Goal: Information Seeking & Learning: Find specific fact

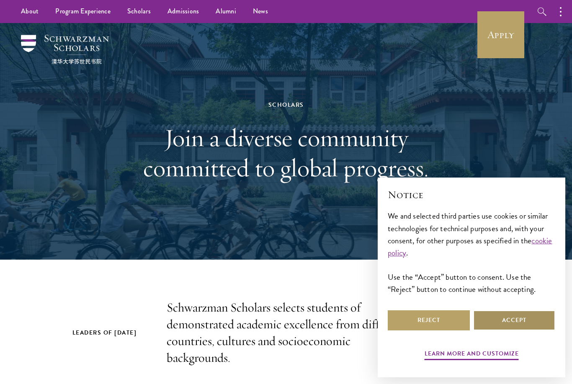
click at [508, 322] on button "Accept" at bounding box center [514, 320] width 82 height 20
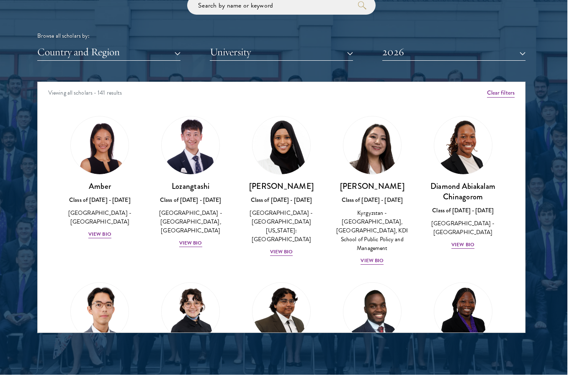
click at [529, 51] on div at bounding box center [281, 119] width 572 height 509
click at [524, 50] on button "2026" at bounding box center [453, 52] width 143 height 17
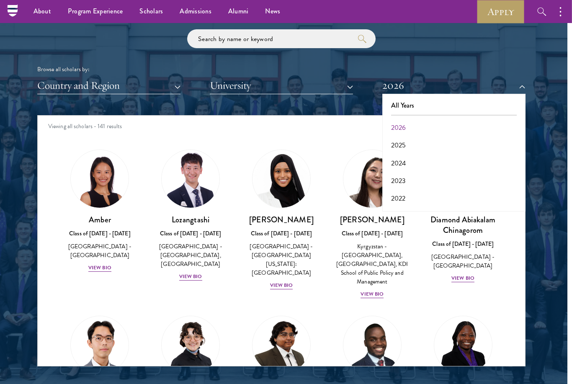
scroll to position [981, 4]
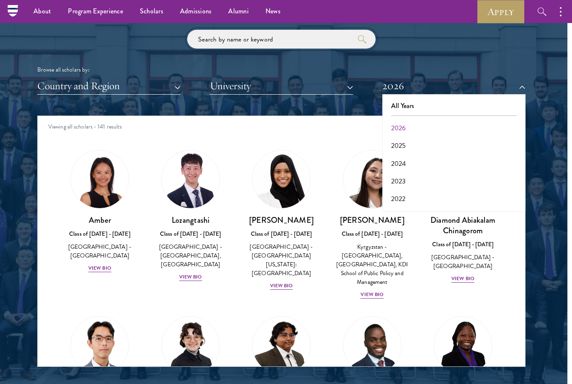
click at [253, 36] on input "search" at bounding box center [281, 39] width 188 height 19
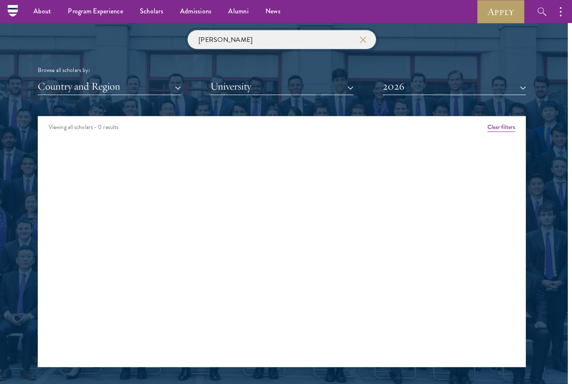
click button "submit" at bounding box center [0, 0] width 0 height 0
type input "s"
type input "[PERSON_NAME]"
click button "submit" at bounding box center [0, 0] width 0 height 0
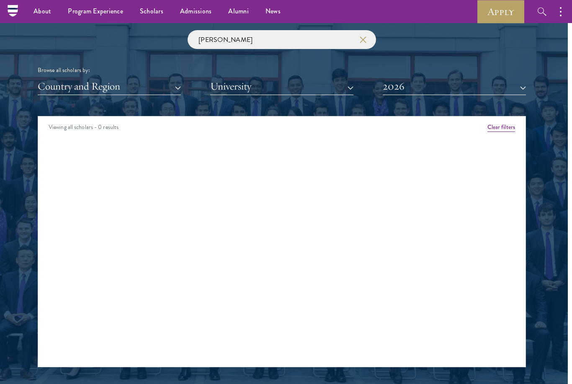
click at [352, 86] on button "University" at bounding box center [281, 86] width 143 height 17
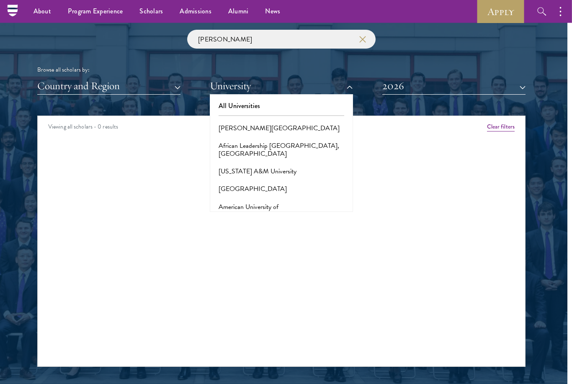
click at [366, 38] on button "button" at bounding box center [362, 40] width 8 height 8
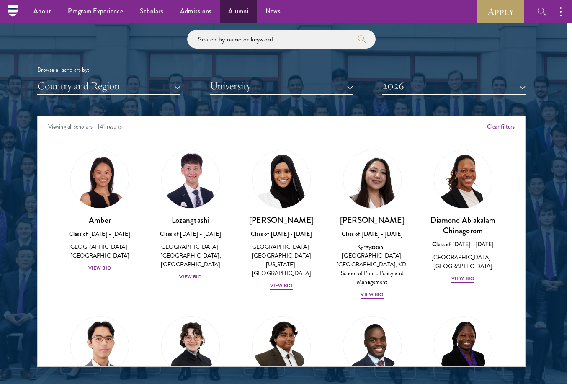
click at [238, 13] on link "Alumni" at bounding box center [238, 11] width 37 height 23
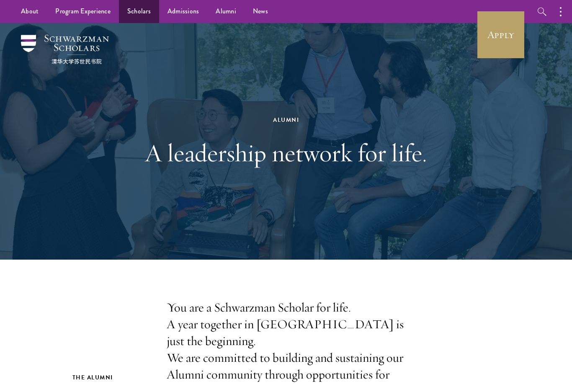
click at [136, 12] on link "Scholars" at bounding box center [139, 11] width 40 height 23
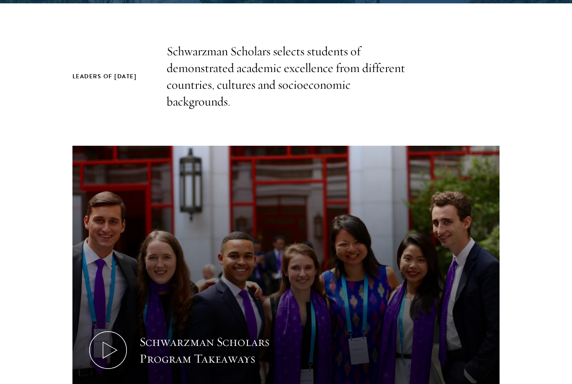
scroll to position [258, 0]
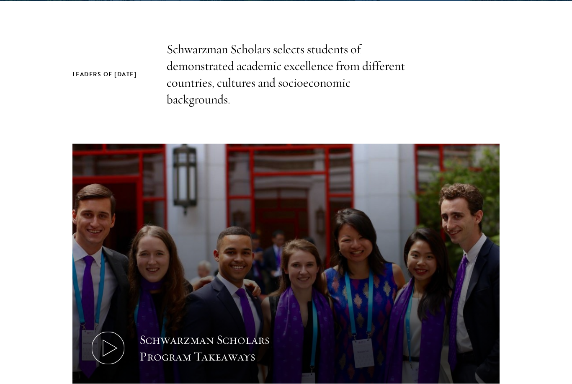
click at [106, 339] on icon at bounding box center [108, 348] width 38 height 38
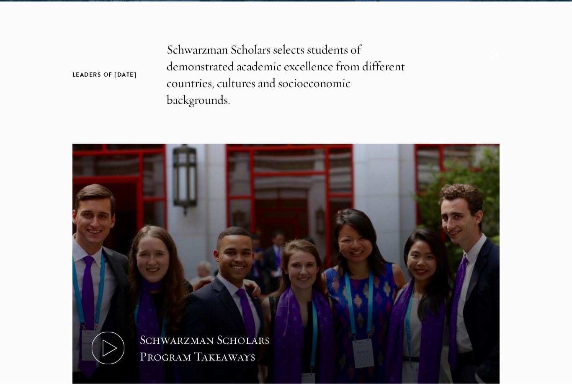
scroll to position [258, 0]
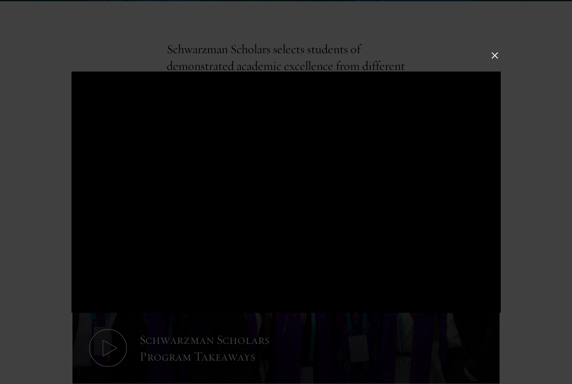
click at [497, 61] on button at bounding box center [494, 55] width 11 height 11
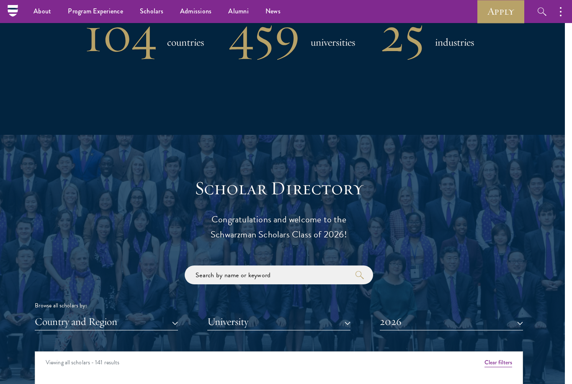
scroll to position [752, 8]
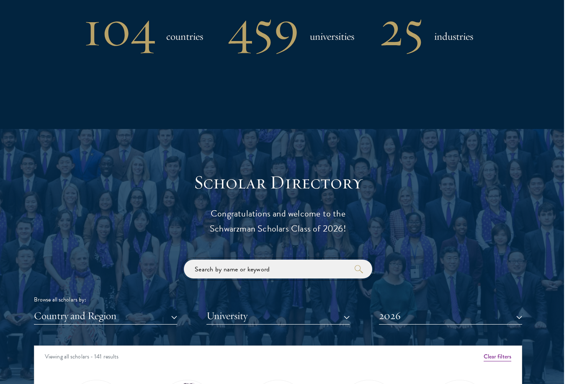
click at [217, 261] on input "search" at bounding box center [278, 268] width 188 height 19
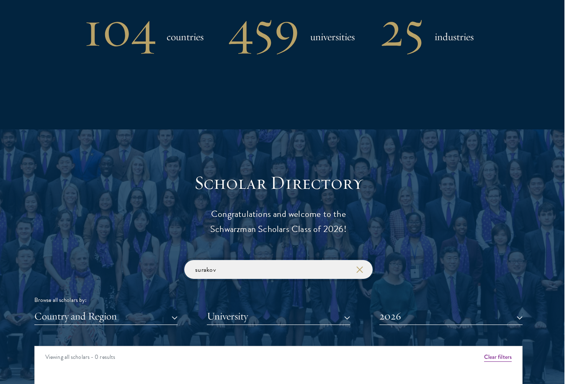
type input "surakov"
click button "submit" at bounding box center [0, 0] width 0 height 0
click at [147, 28] on h1 "104" at bounding box center [120, 29] width 72 height 44
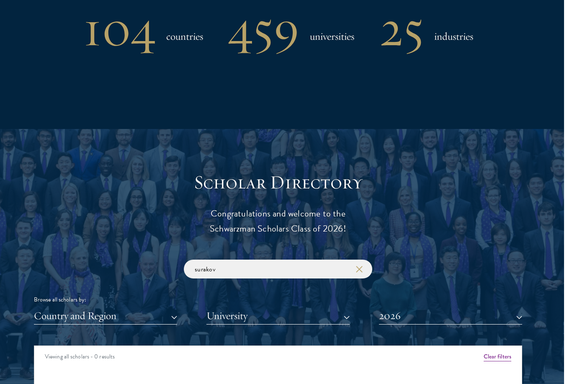
click at [184, 21] on div "104 countries" at bounding box center [144, 29] width 120 height 44
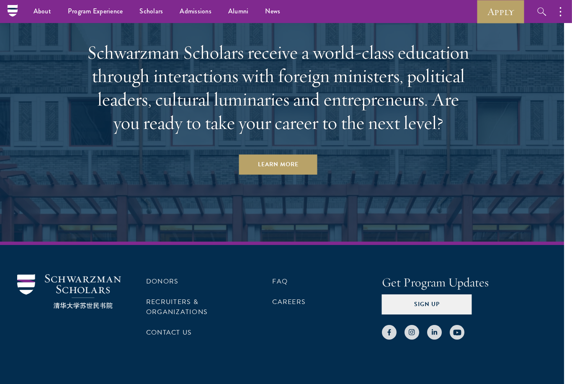
scroll to position [2495, 0]
